Goal: Contribute content: Contribute content

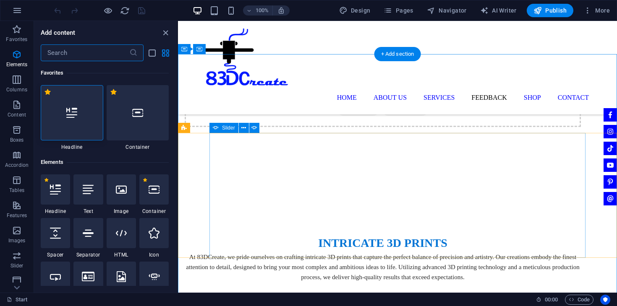
scroll to position [71, 0]
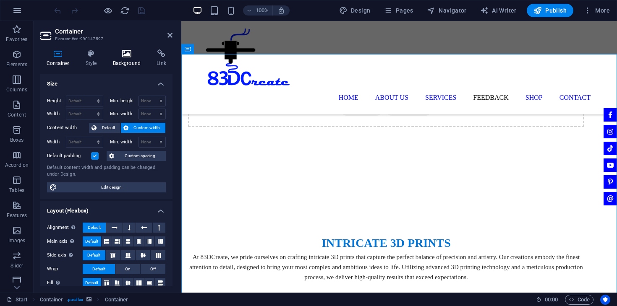
click at [120, 52] on icon at bounding box center [127, 54] width 41 height 8
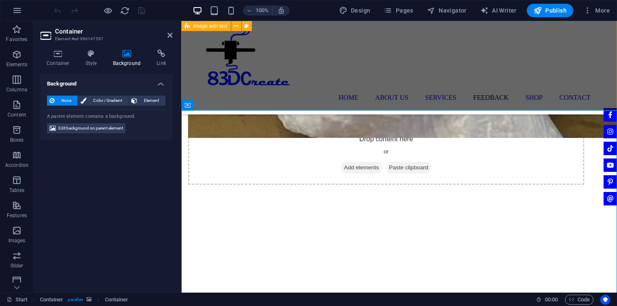
scroll to position [1663, 0]
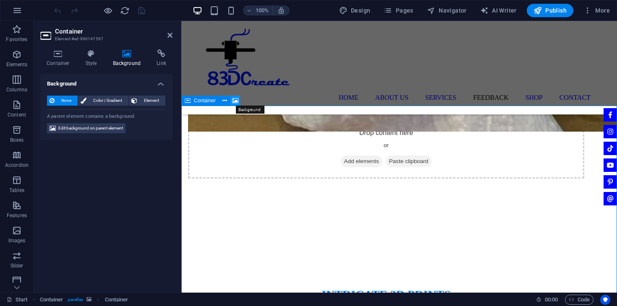
click at [236, 100] on icon at bounding box center [235, 101] width 6 height 9
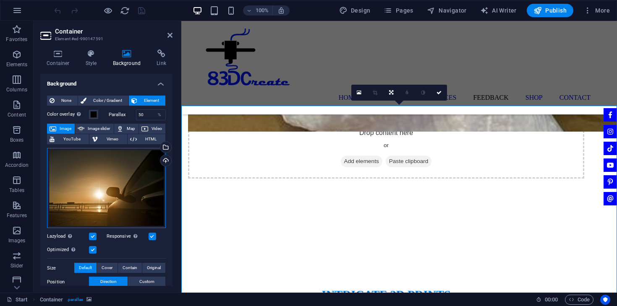
click at [131, 179] on div "Drag files here, click to choose files or select files from Files or our free s…" at bounding box center [106, 188] width 119 height 81
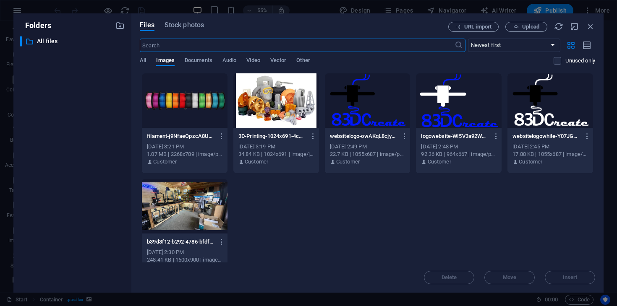
scroll to position [123, 0]
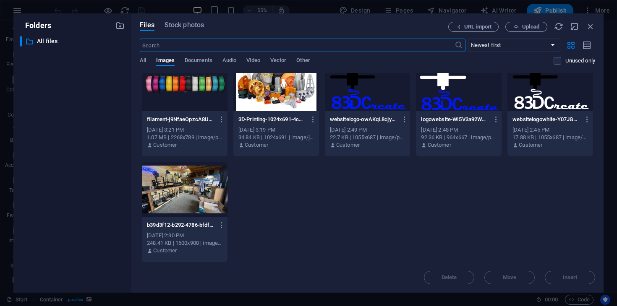
click at [209, 186] on div at bounding box center [185, 189] width 86 height 55
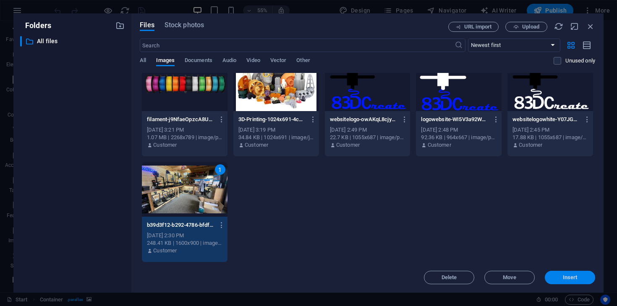
click at [574, 280] on span "Insert" at bounding box center [570, 277] width 15 height 5
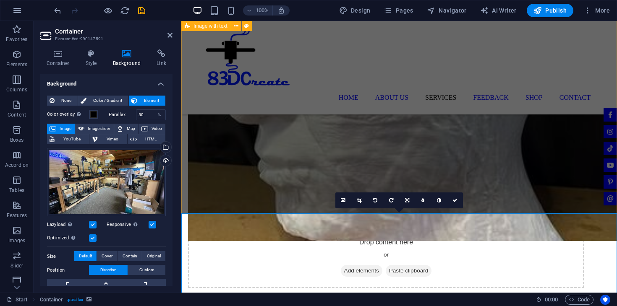
scroll to position [1556, 0]
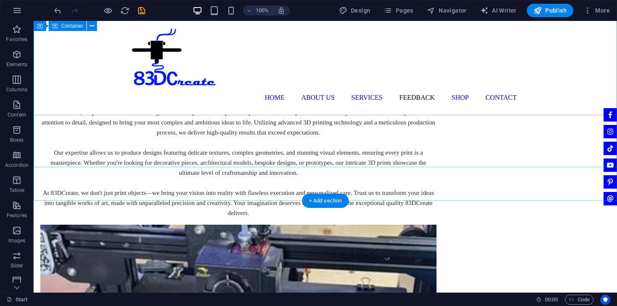
scroll to position [1863, 0]
